Goal: Transaction & Acquisition: Purchase product/service

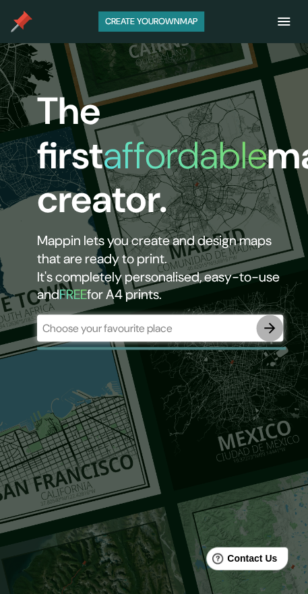
click at [279, 332] on button "button" at bounding box center [269, 328] width 27 height 27
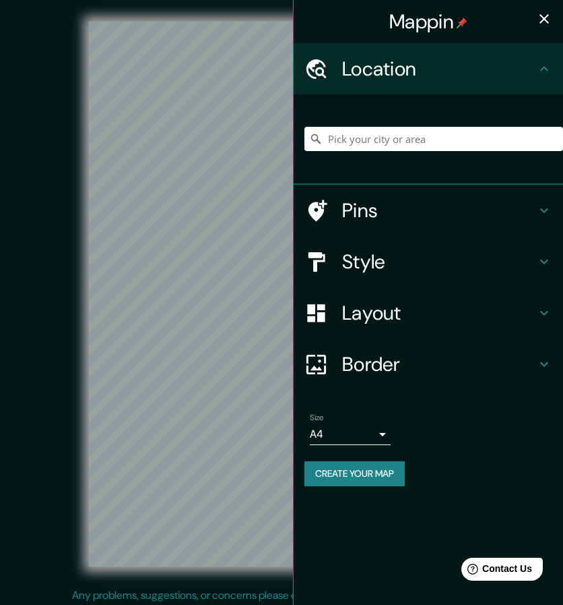
click at [317, 266] on h4 "Style" at bounding box center [439, 261] width 194 height 24
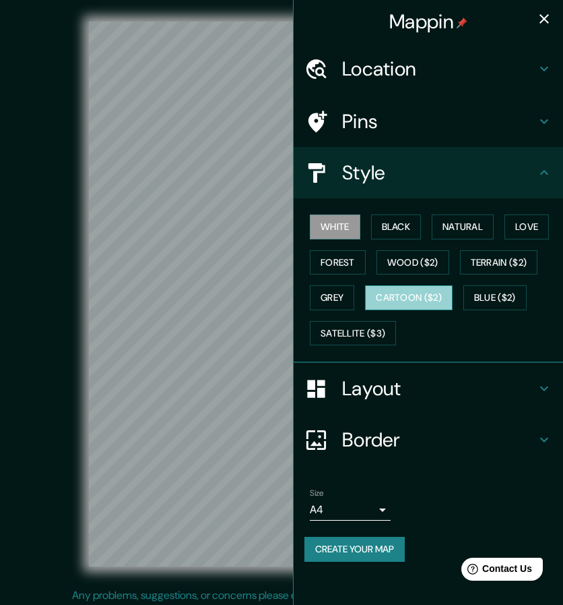
click at [317, 301] on button "Cartoon ($2)" at bounding box center [409, 297] width 88 height 25
click at [317, 22] on icon "button" at bounding box center [544, 18] width 9 height 9
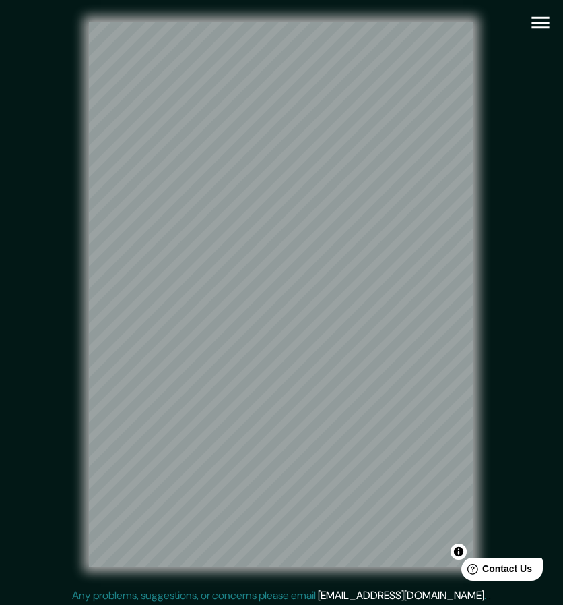
click at [317, 22] on icon "button" at bounding box center [541, 23] width 24 height 24
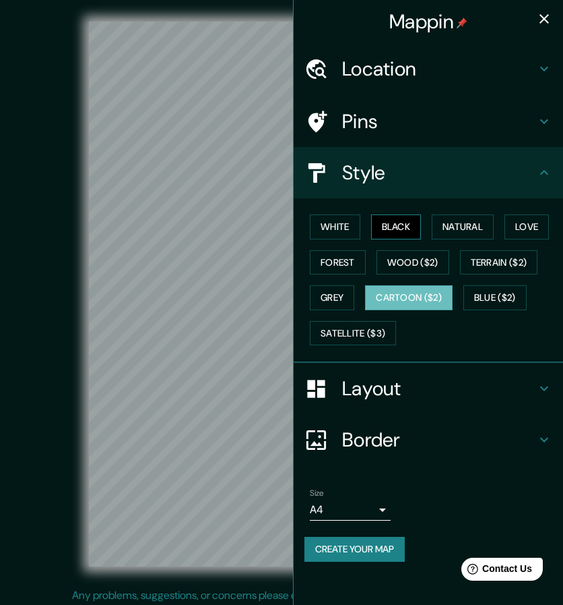
click at [317, 215] on button "Black" at bounding box center [396, 226] width 51 height 25
click at [317, 222] on button "Black" at bounding box center [396, 226] width 51 height 25
click at [317, 18] on icon "button" at bounding box center [544, 19] width 16 height 16
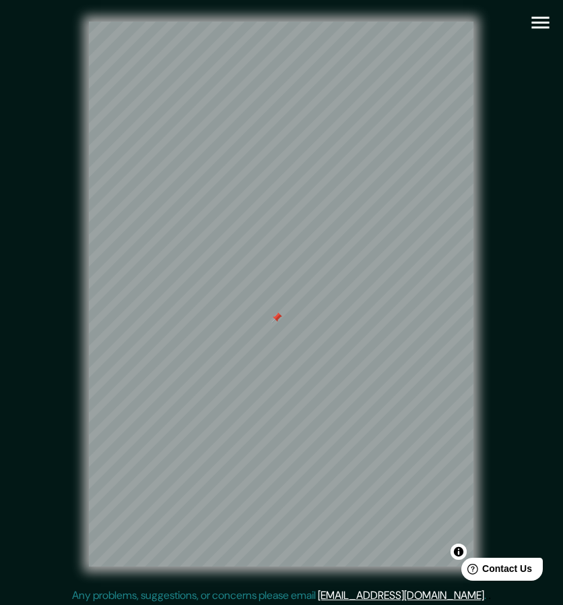
click at [279, 316] on div at bounding box center [277, 317] width 11 height 11
click at [317, 22] on icon "button" at bounding box center [541, 23] width 18 height 12
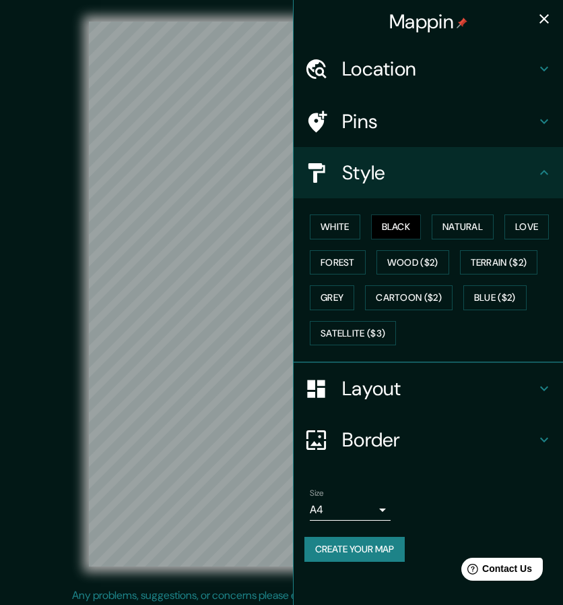
click at [317, 385] on h4 "Layout" at bounding box center [439, 388] width 194 height 24
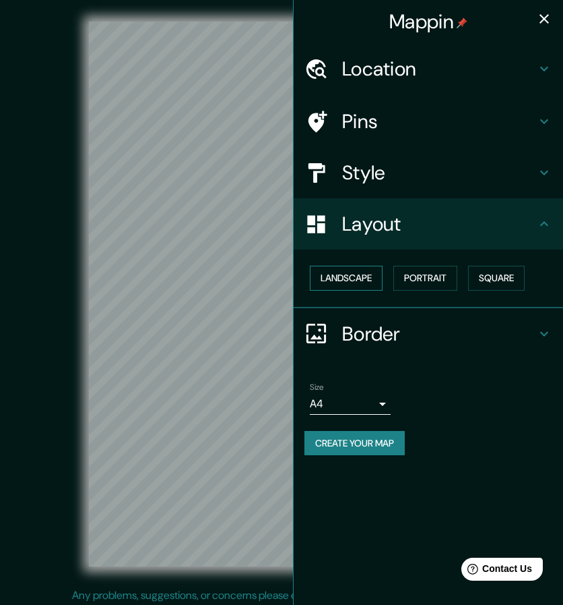
click at [317, 266] on button "Landscape" at bounding box center [346, 278] width 73 height 25
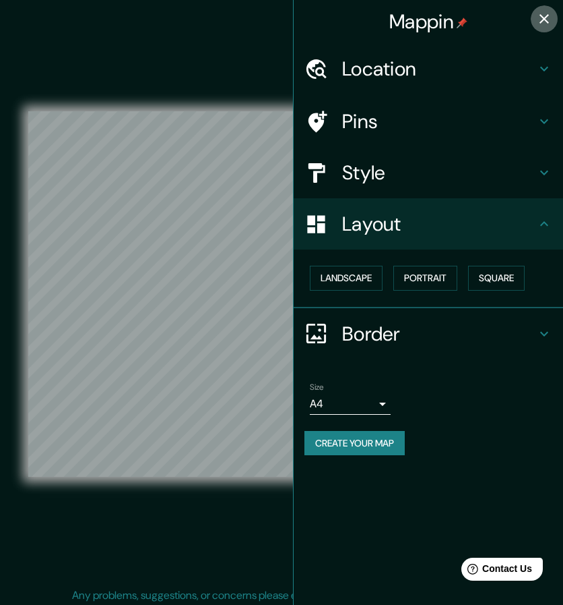
click at [317, 11] on button "button" at bounding box center [544, 18] width 27 height 27
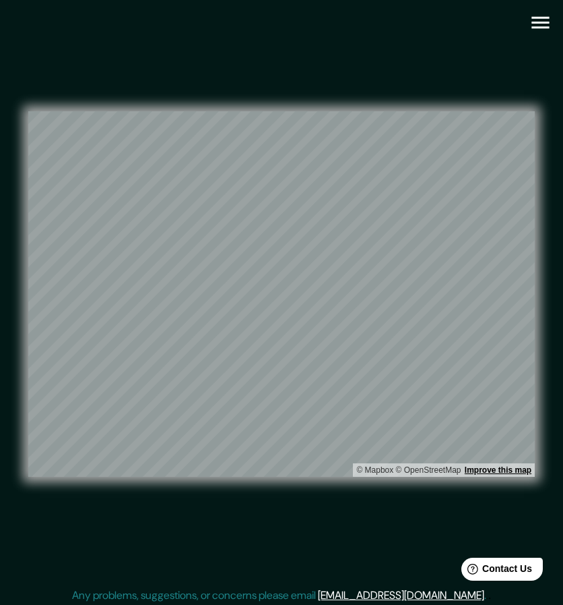
click at [317, 467] on link "Improve this map" at bounding box center [498, 469] width 67 height 9
click at [317, 103] on html "Mappin Location Pins Style Layout Landscape Portrait Square Border Choose a bor…" at bounding box center [281, 302] width 563 height 605
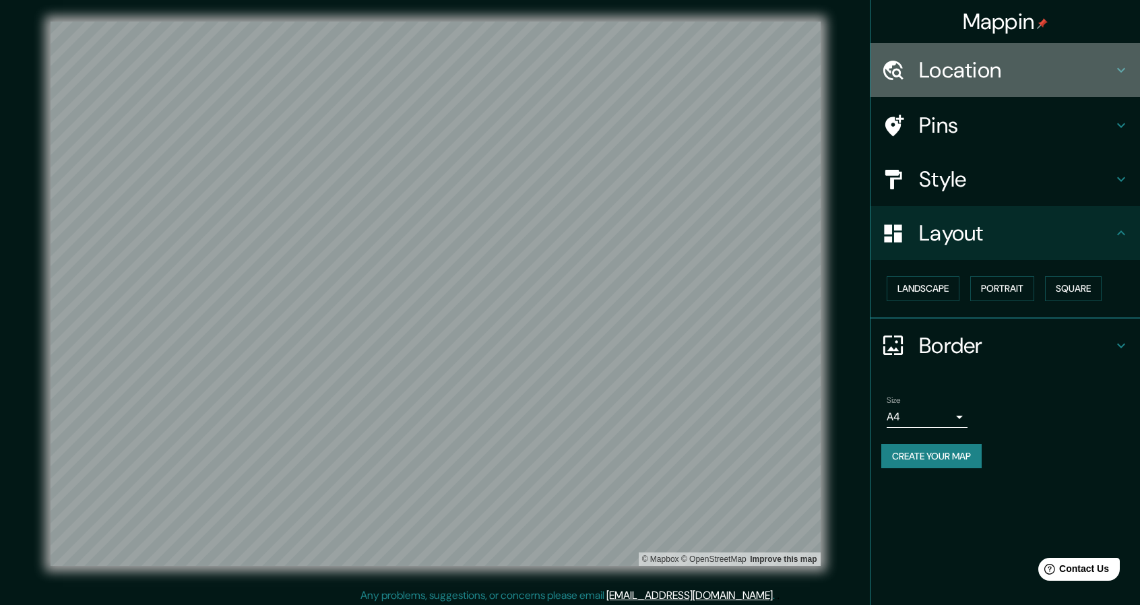
click at [317, 65] on h4 "Location" at bounding box center [1016, 70] width 194 height 27
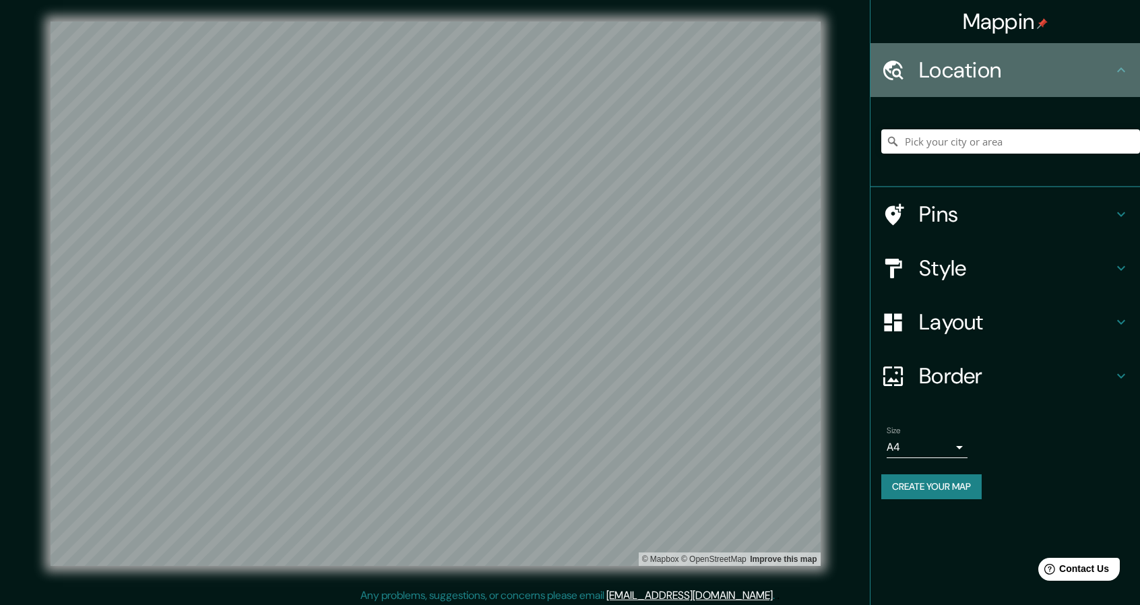
click at [317, 65] on h4 "Location" at bounding box center [1016, 70] width 194 height 27
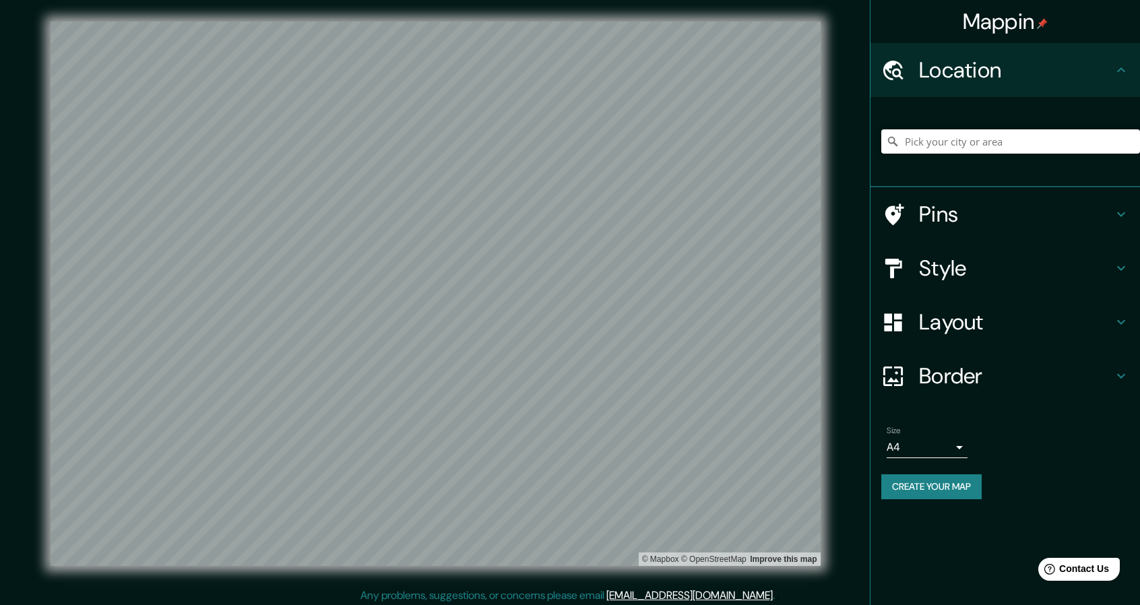
click at [317, 245] on div "Style" at bounding box center [1006, 268] width 270 height 54
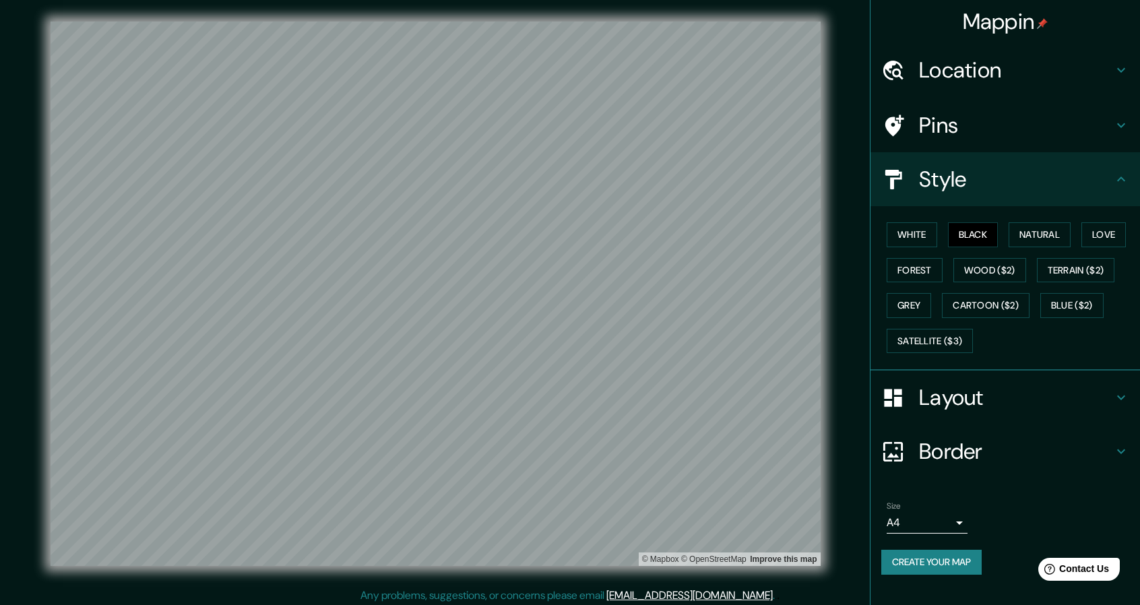
click at [317, 152] on div "Style" at bounding box center [1006, 179] width 270 height 54
click at [317, 130] on h4 "Pins" at bounding box center [1016, 125] width 194 height 27
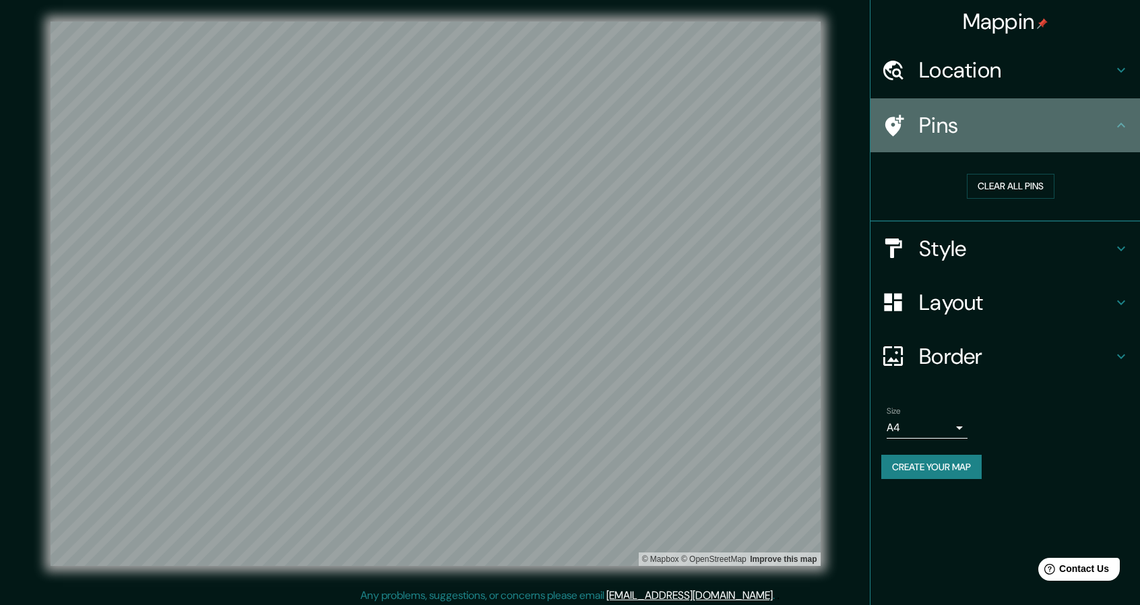
click at [317, 130] on h4 "Pins" at bounding box center [1016, 125] width 194 height 27
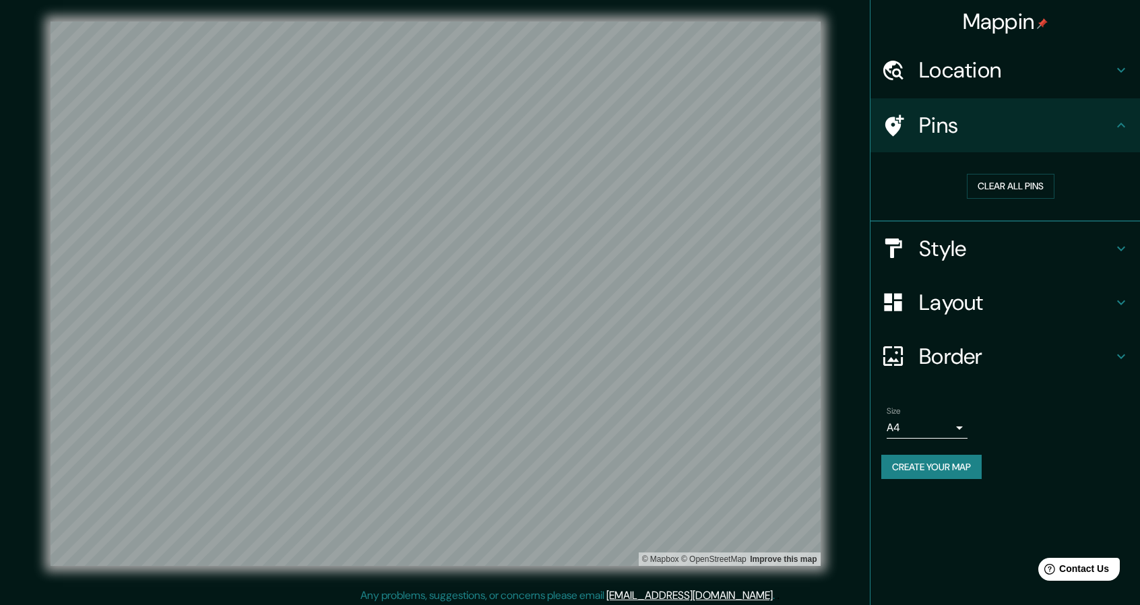
click at [317, 252] on div "Style" at bounding box center [1006, 249] width 270 height 54
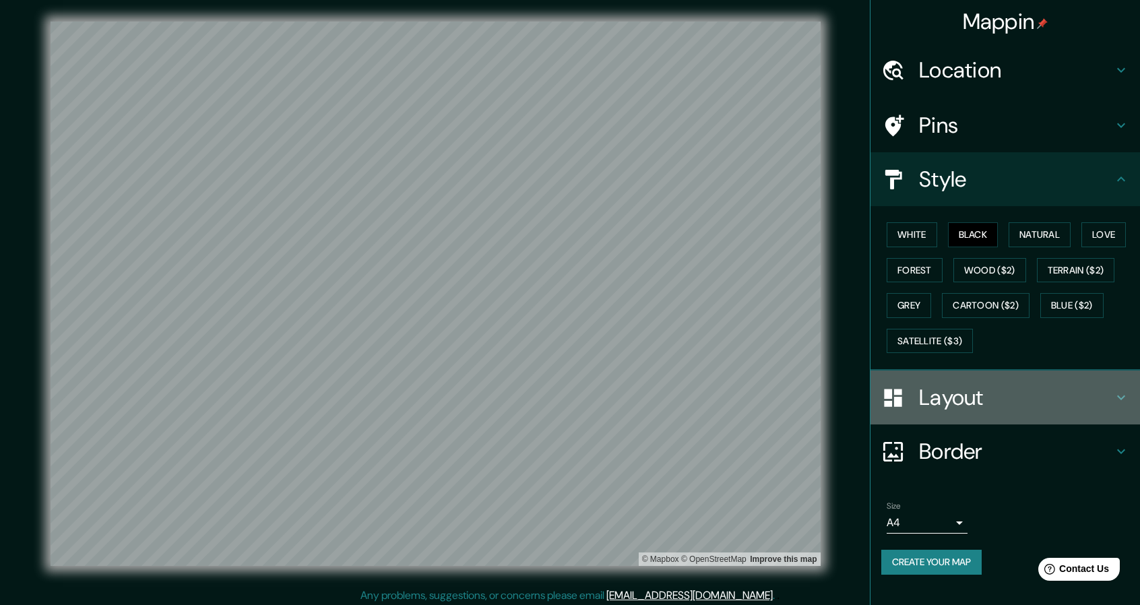
click at [317, 389] on h4 "Layout" at bounding box center [1016, 397] width 194 height 27
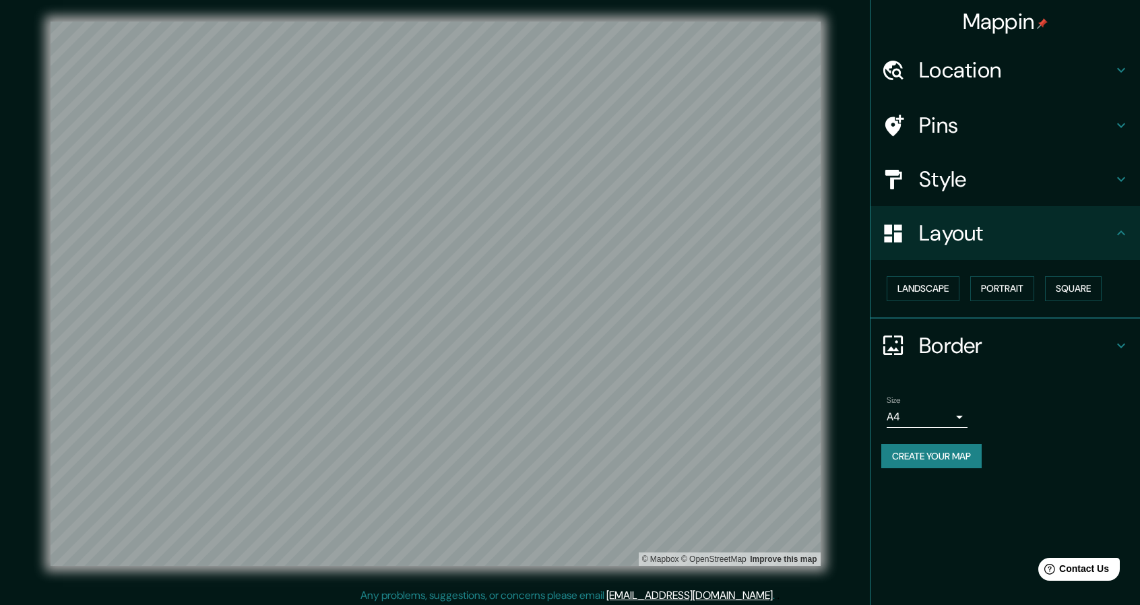
click at [317, 417] on body "Mappin Location Pins Style Layout Landscape Portrait Square Border Choose a bor…" at bounding box center [570, 302] width 1140 height 605
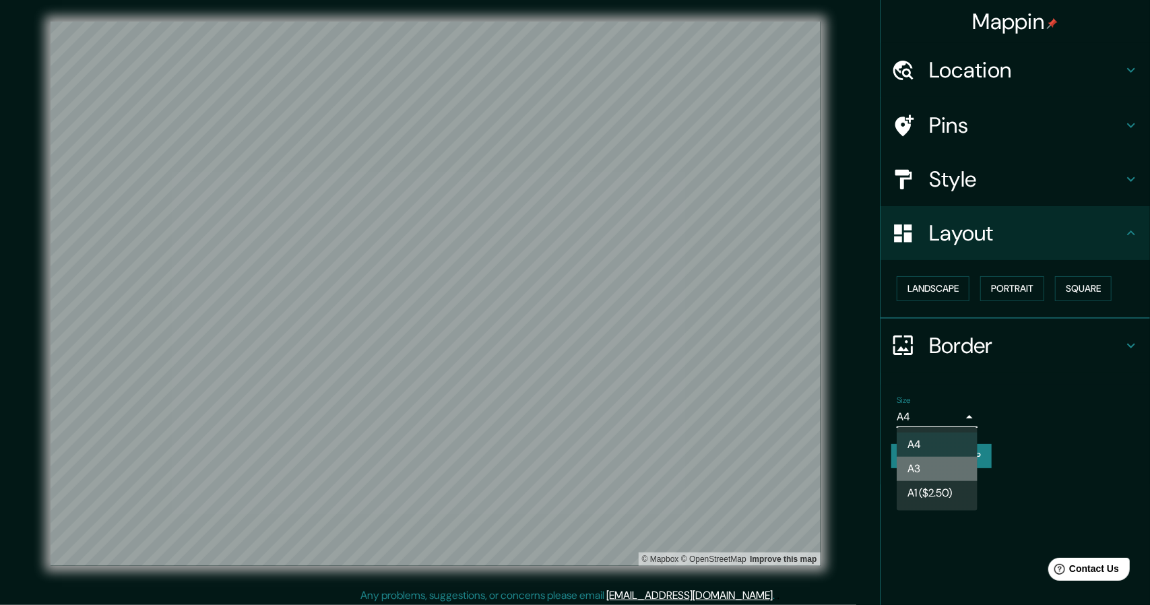
click at [317, 460] on li "A3" at bounding box center [937, 469] width 81 height 24
type input "a4"
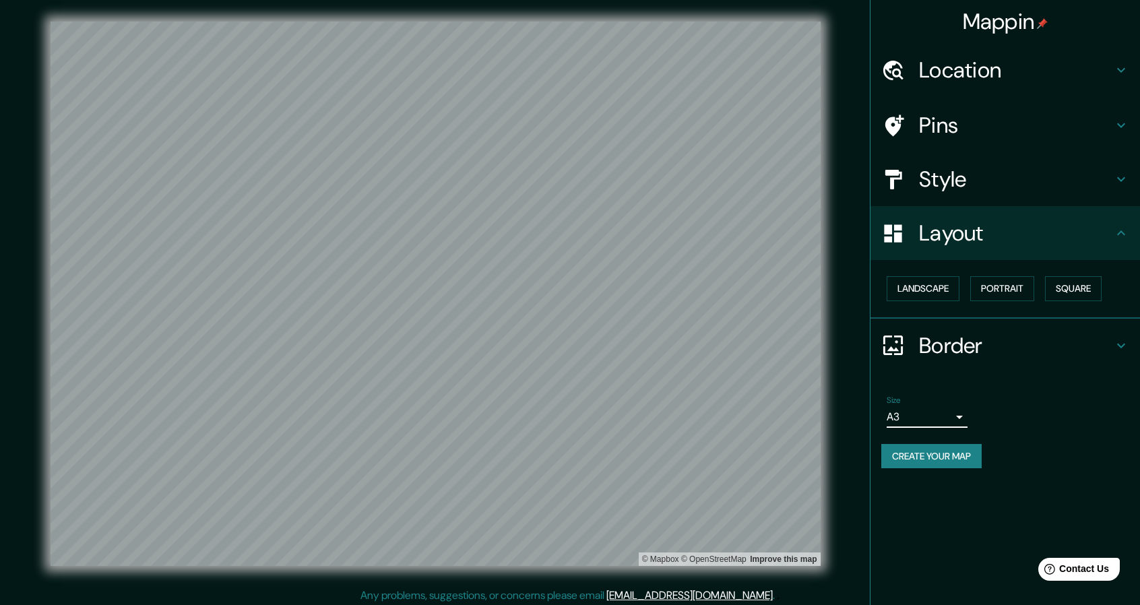
click at [317, 452] on button "Create your map" at bounding box center [932, 456] width 100 height 25
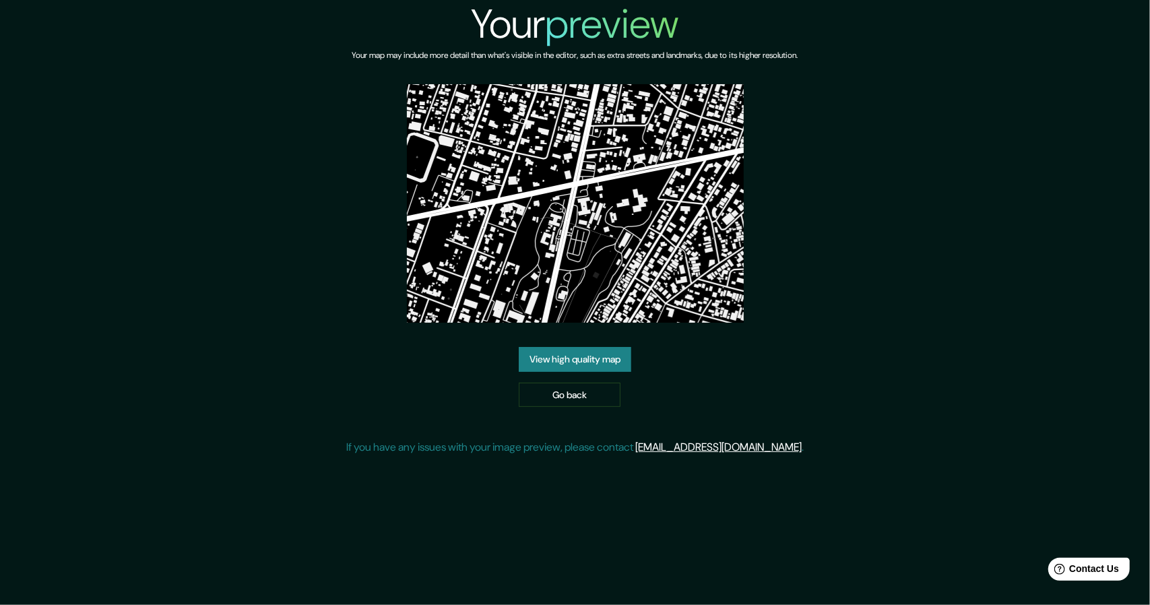
click at [594, 361] on link "View high quality map" at bounding box center [575, 359] width 113 height 25
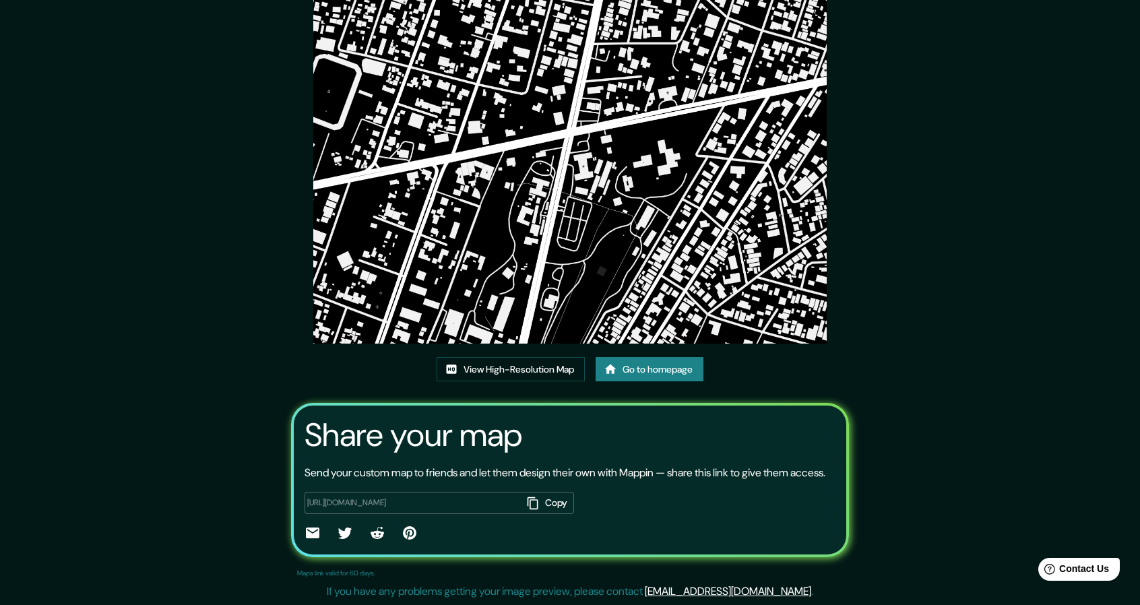
scroll to position [94, 0]
click at [307, 534] on icon at bounding box center [312, 533] width 13 height 11
drag, startPoint x: 807, startPoint y: 321, endPoint x: 776, endPoint y: 323, distance: 31.0
click at [807, 321] on img at bounding box center [570, 161] width 514 height 363
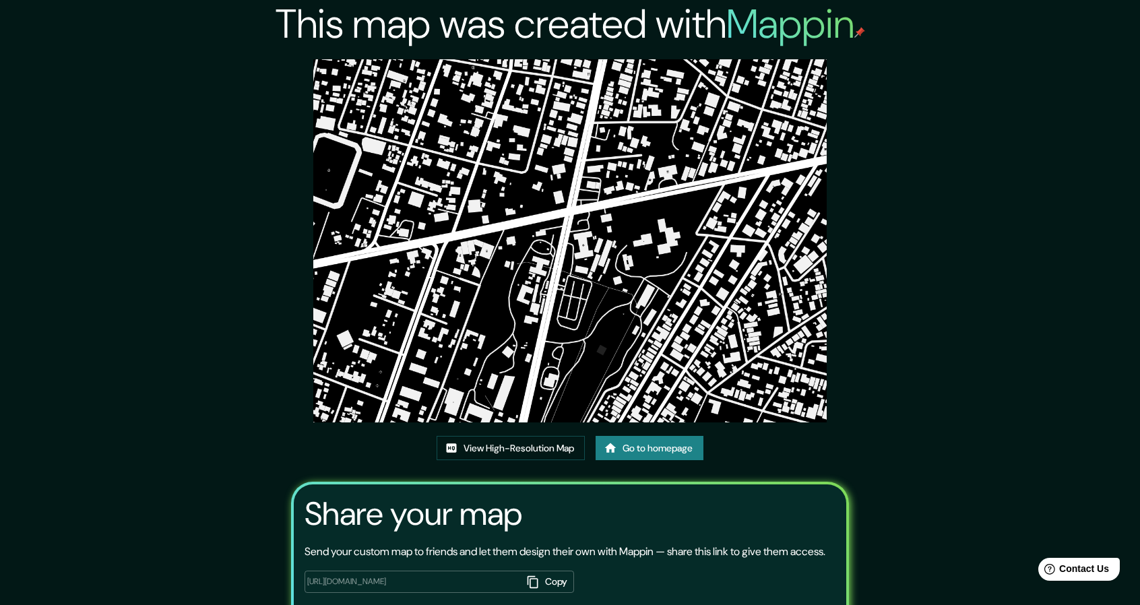
scroll to position [0, 0]
